Goal: Information Seeking & Learning: Learn about a topic

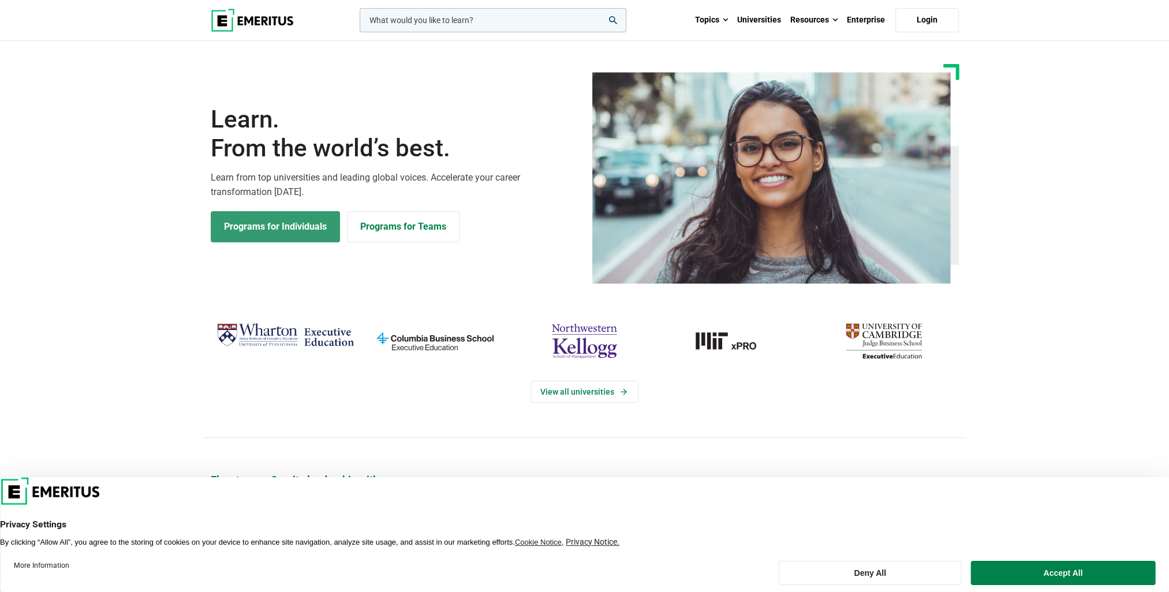
click at [249, 234] on link "Programs for Individuals" at bounding box center [275, 226] width 129 height 31
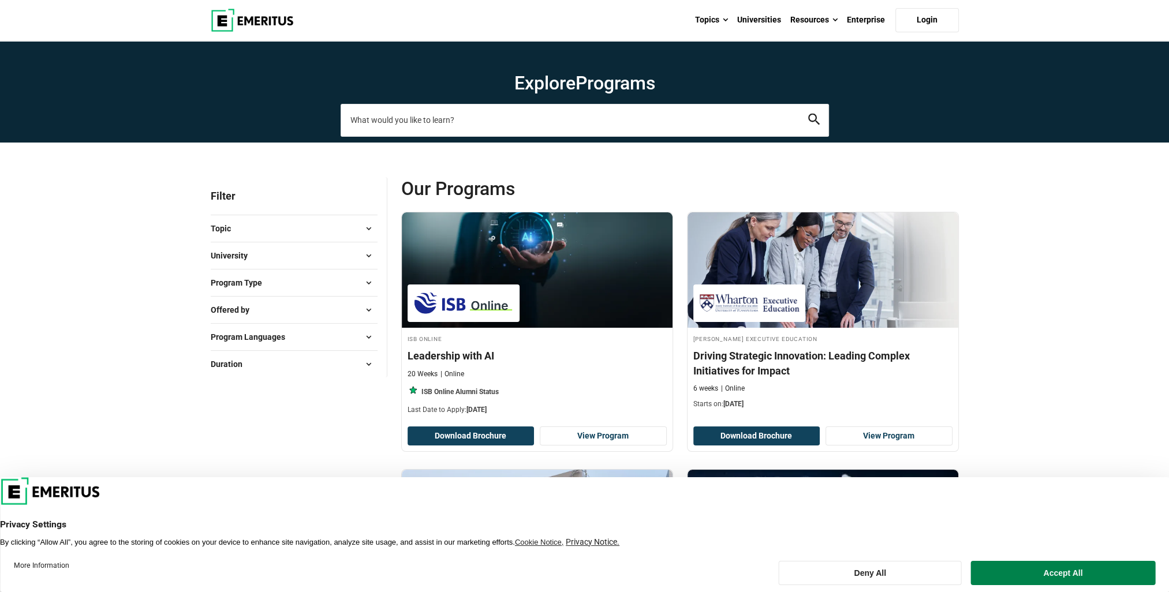
click at [360, 120] on input "search-page" at bounding box center [585, 120] width 488 height 32
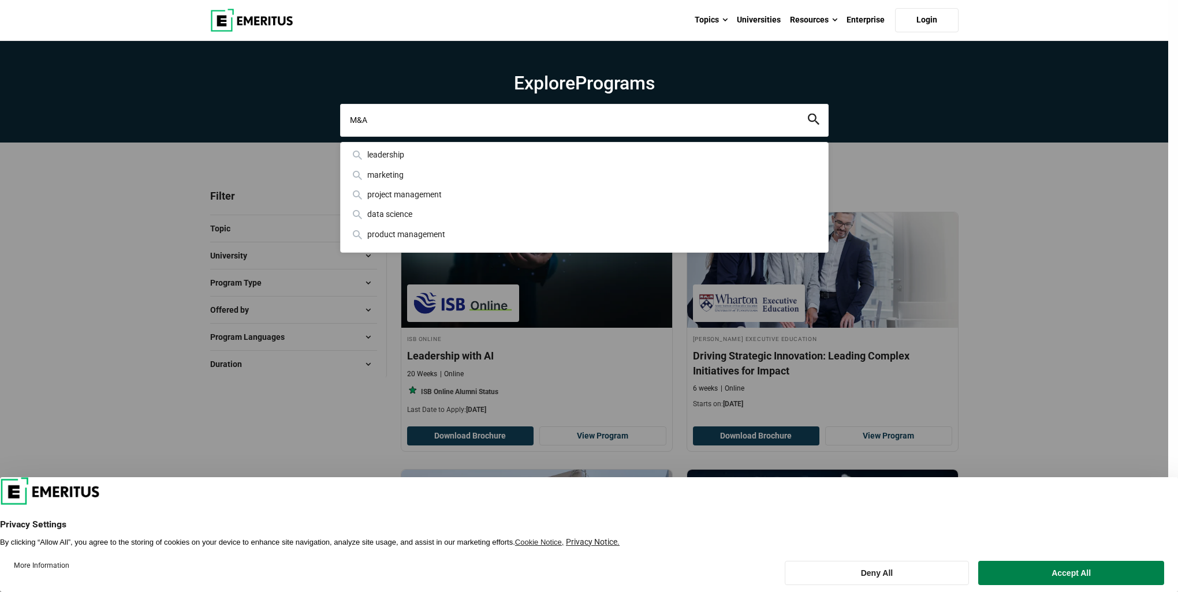
type input "M&A"
click at [808, 114] on button "search" at bounding box center [814, 120] width 12 height 13
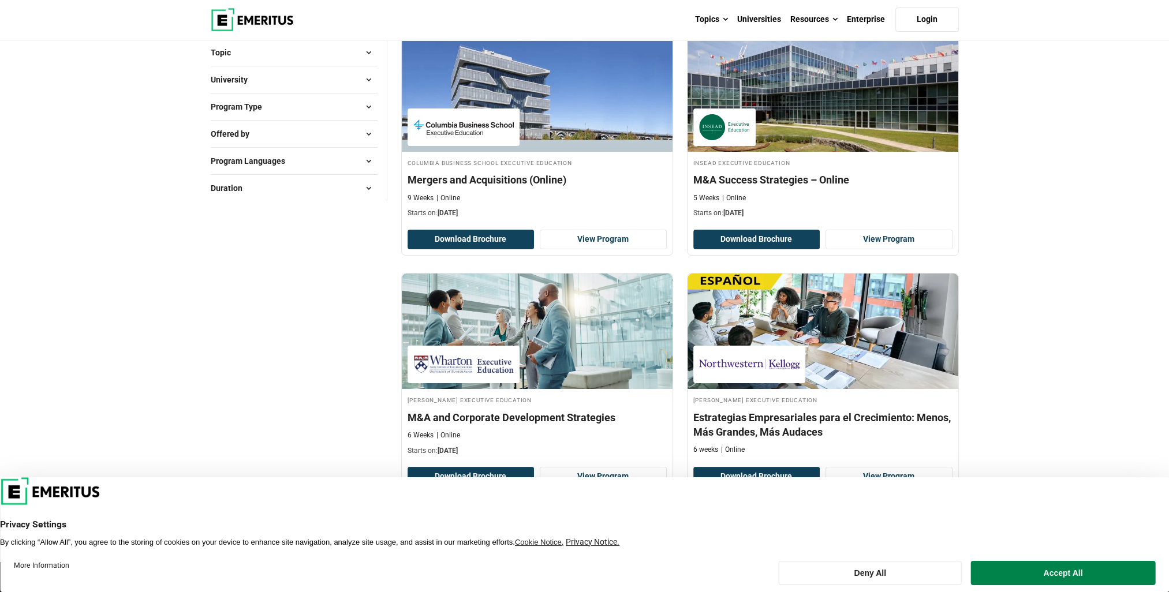
scroll to position [173, 0]
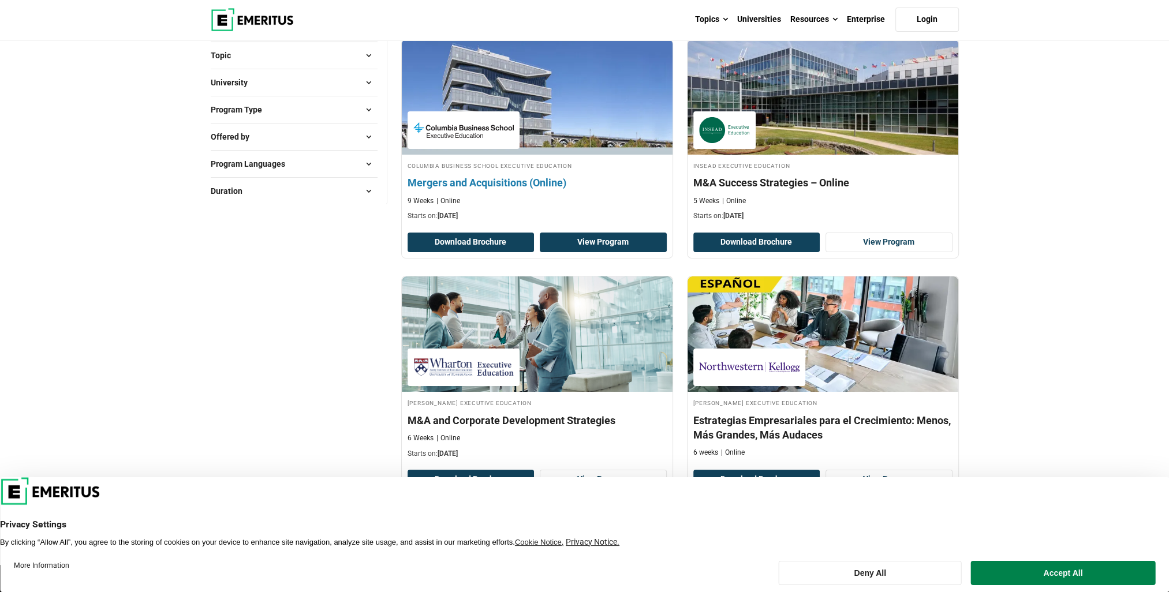
click at [612, 239] on link "View Program" at bounding box center [603, 243] width 127 height 20
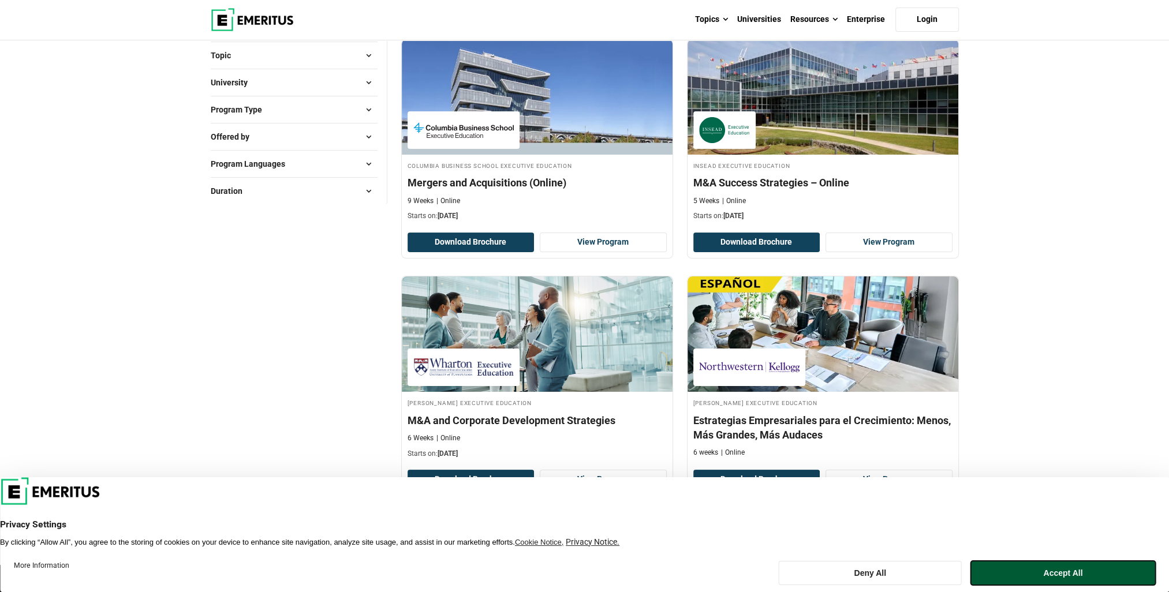
click at [1034, 569] on button "Accept All" at bounding box center [1063, 573] width 184 height 24
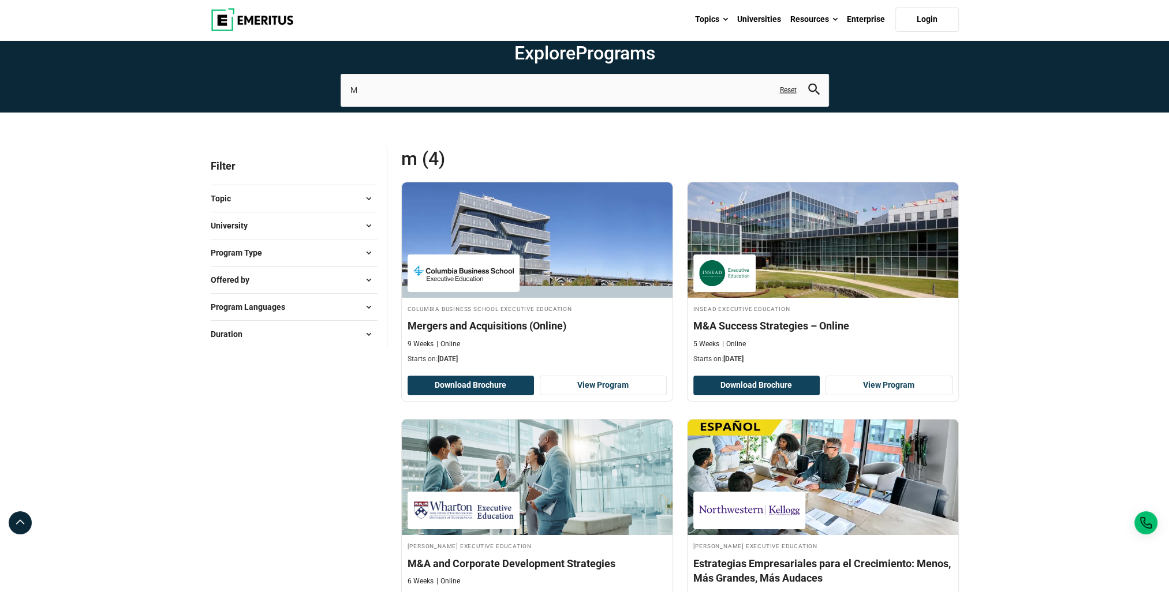
scroll to position [58, 0]
